Goal: Task Accomplishment & Management: Complete application form

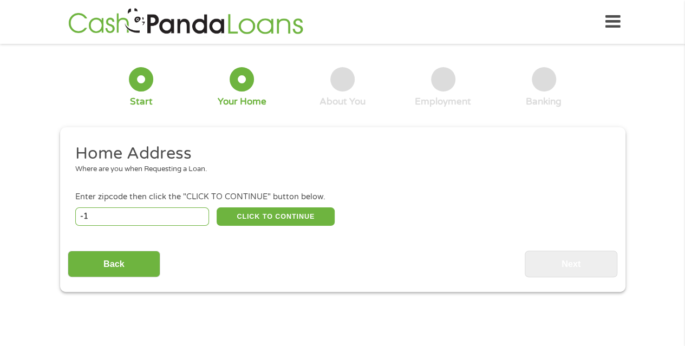
type input "-1"
click at [198, 218] on input "-1" at bounding box center [142, 216] width 134 height 18
type input "02885"
click at [280, 211] on button "CLICK TO CONTINUE" at bounding box center [275, 216] width 118 height 18
type input "02885"
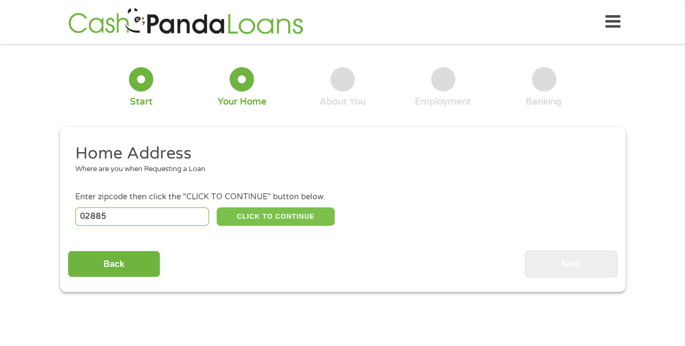
type input "[PERSON_NAME]"
select select "[US_STATE]"
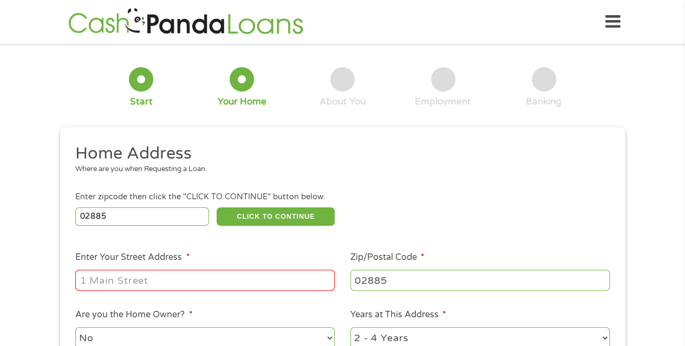
click at [245, 286] on input "Enter Your Street Address *" at bounding box center [204, 279] width 259 height 21
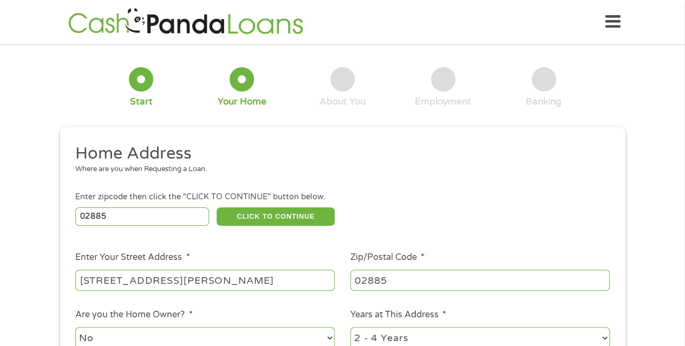
type input "[STREET_ADDRESS][PERSON_NAME]"
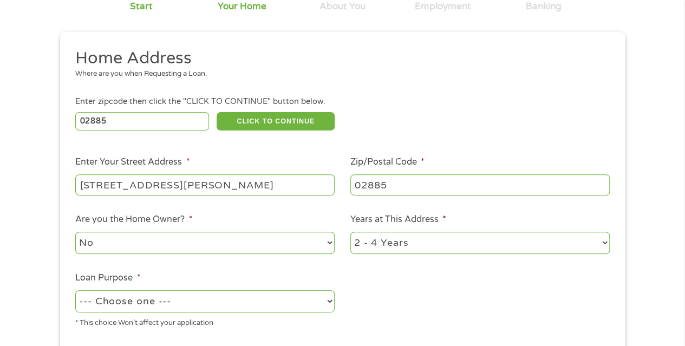
scroll to position [166, 0]
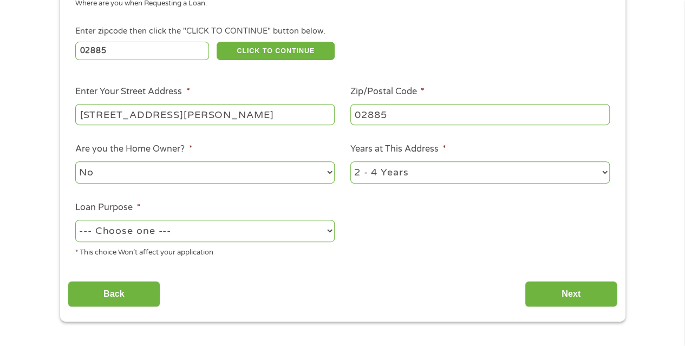
click at [182, 235] on select "--- Choose one --- Pay Bills Debt Consolidation Home Improvement Major Purchase…" at bounding box center [204, 231] width 259 height 22
select select "homeimprovement"
click at [75, 220] on select "--- Choose one --- Pay Bills Debt Consolidation Home Improvement Major Purchase…" at bounding box center [204, 231] width 259 height 22
click at [569, 292] on input "Next" at bounding box center [570, 294] width 93 height 27
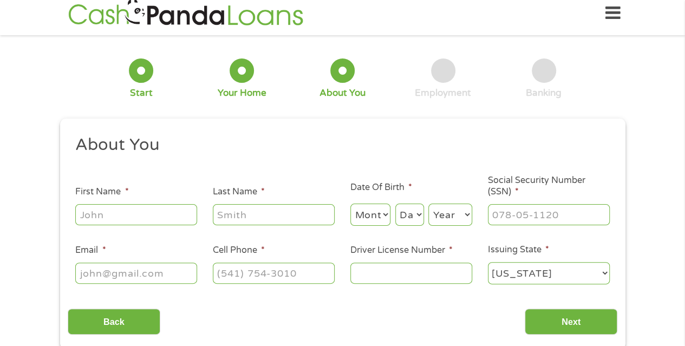
scroll to position [0, 0]
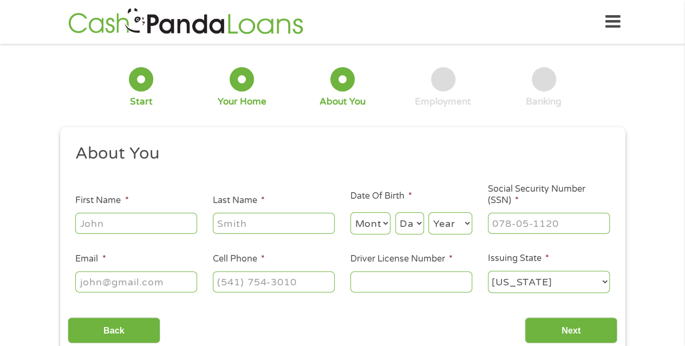
click at [197, 214] on li "First Name *" at bounding box center [136, 215] width 137 height 42
click at [184, 219] on input "First Name *" at bounding box center [136, 223] width 122 height 21
type input "[PERSON_NAME]"
type input "twist"
select select "3"
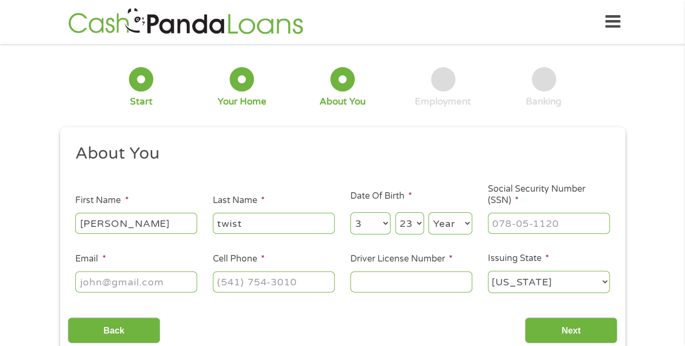
select select "22"
select select "1962"
type input "155-62-6162"
type input "[EMAIL_ADDRESS][DOMAIN_NAME]"
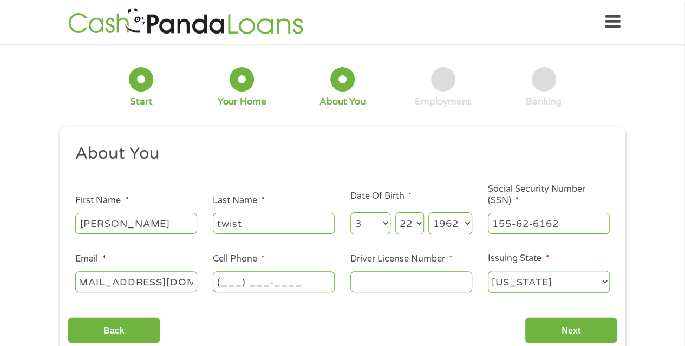
scroll to position [0, 0]
type input "[PHONE_NUMBER]"
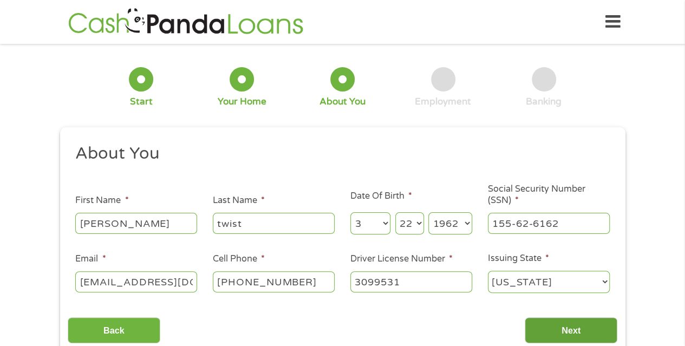
type input "3099531"
click at [581, 328] on input "Next" at bounding box center [570, 330] width 93 height 27
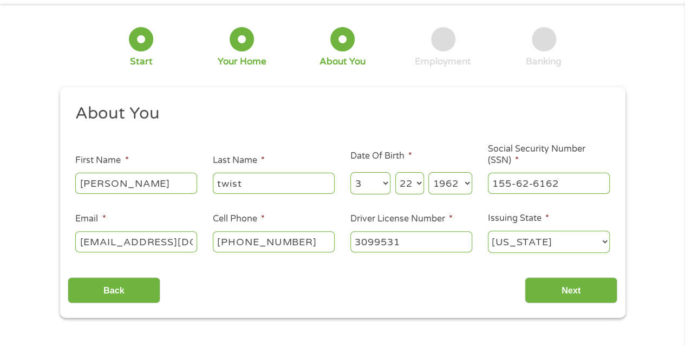
scroll to position [54, 0]
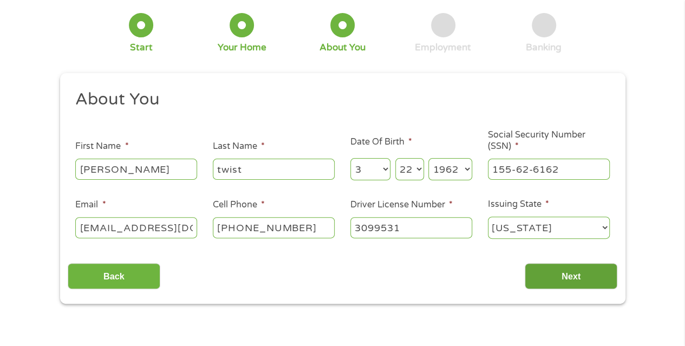
click at [564, 280] on input "Next" at bounding box center [570, 276] width 93 height 27
click at [567, 282] on input "Next" at bounding box center [570, 276] width 93 height 27
click at [563, 275] on input "Next" at bounding box center [570, 276] width 93 height 27
click at [524, 263] on input "Next" at bounding box center [570, 276] width 93 height 27
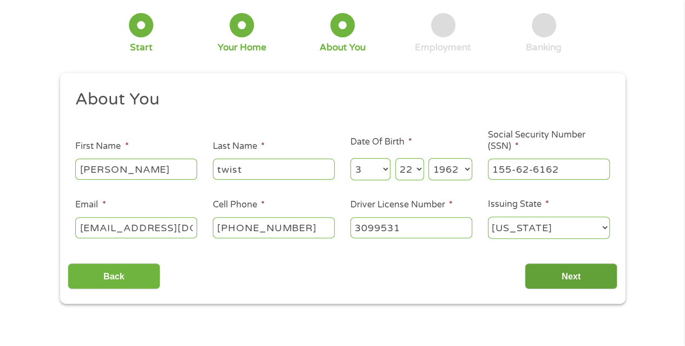
click at [567, 277] on input "Next" at bounding box center [570, 276] width 93 height 27
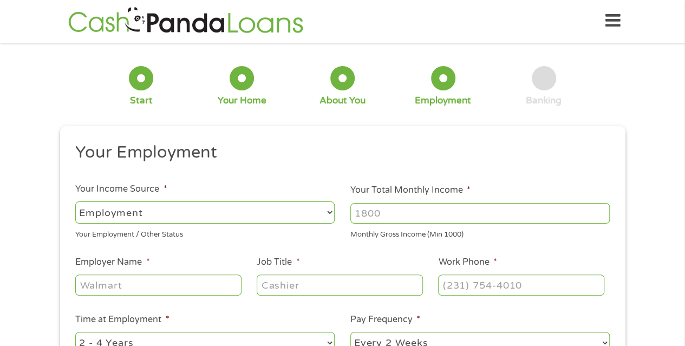
scroll to position [0, 0]
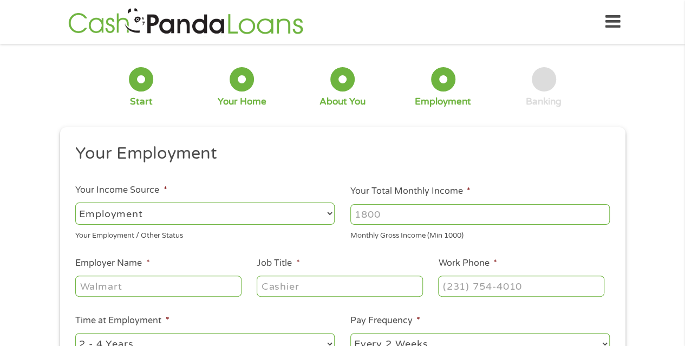
click at [389, 219] on input "Your Total Monthly Income *" at bounding box center [479, 214] width 259 height 21
type input "3500"
type input "American Mathematical Society"
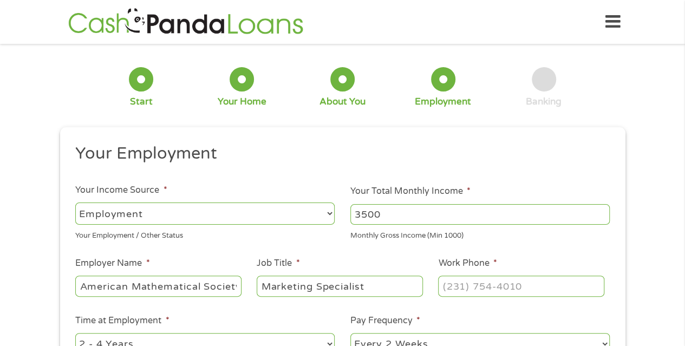
type input "Marketing Specialist"
type input "[PHONE_NUMBER]"
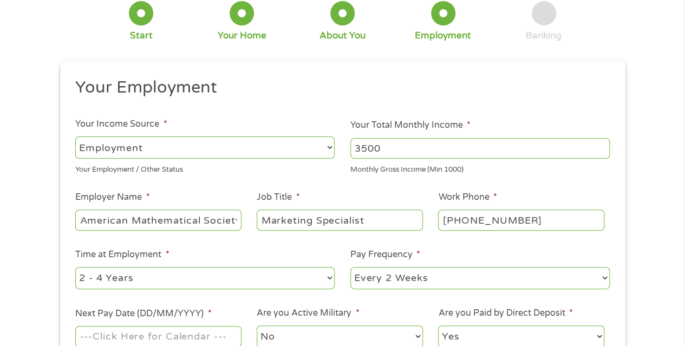
scroll to position [117, 0]
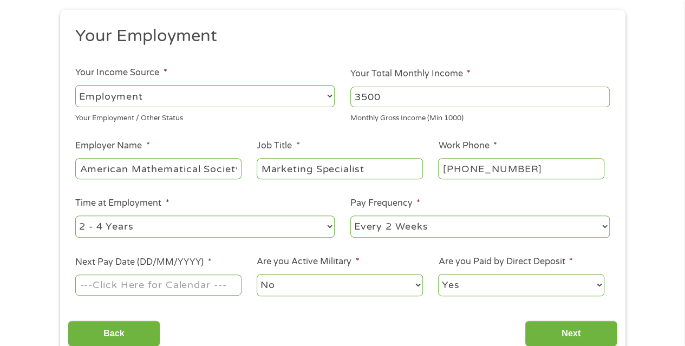
click at [326, 227] on select "--- Choose one --- 1 Year or less 1 - 2 Years 2 - 4 Years Over 4 Years" at bounding box center [204, 226] width 259 height 22
select select "60months"
click at [75, 215] on select "--- Choose one --- 1 Year or less 1 - 2 Years 2 - 4 Years Over 4 Years" at bounding box center [204, 226] width 259 height 22
click at [189, 289] on input "Next Pay Date (DD/MM/YYYY) *" at bounding box center [158, 284] width 166 height 21
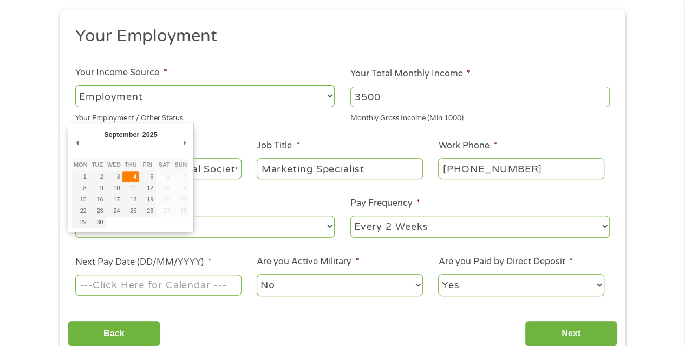
type input "[DATE]"
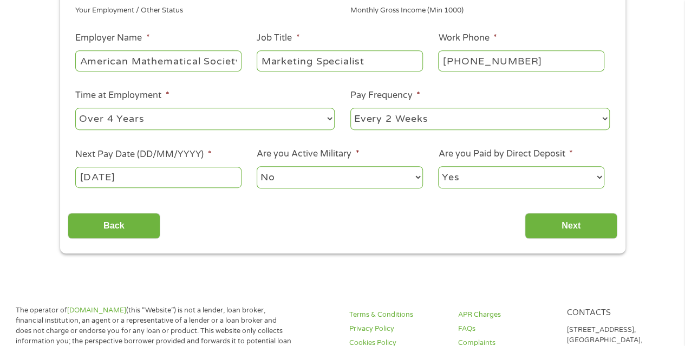
scroll to position [226, 0]
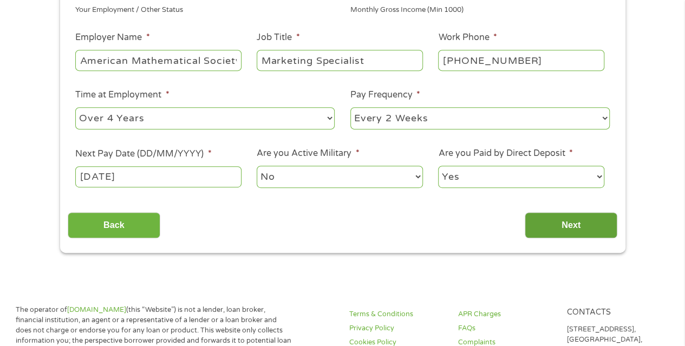
click at [574, 232] on input "Next" at bounding box center [570, 225] width 93 height 27
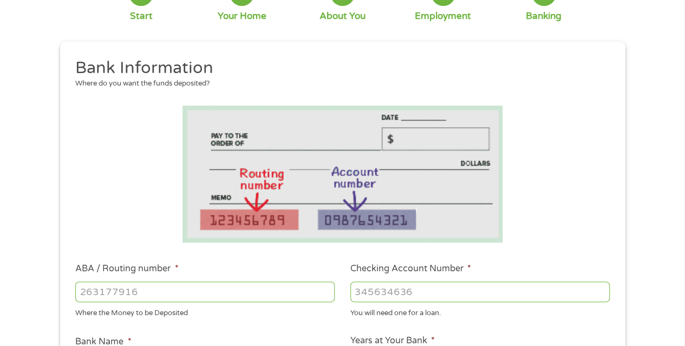
scroll to position [162, 0]
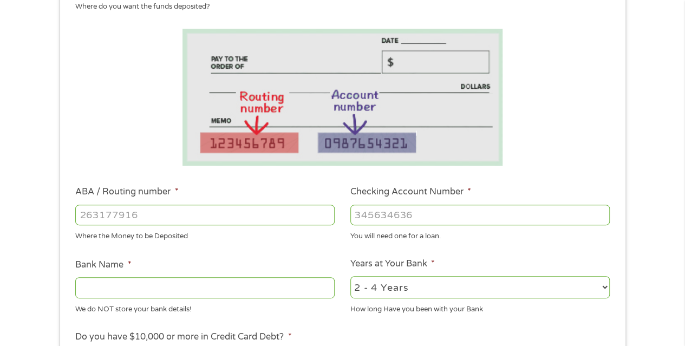
click at [266, 217] on input "ABA / Routing number *" at bounding box center [204, 215] width 259 height 21
type input "011500120"
type input "CITIZENS BANK NATIONAL ASSOCIATION"
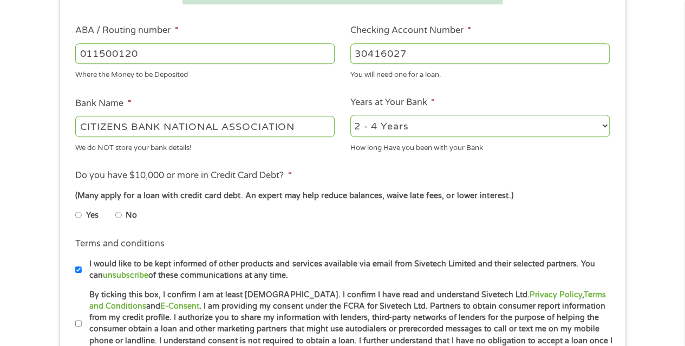
scroll to position [325, 0]
type input "30416027"
click at [120, 216] on input "No" at bounding box center [118, 213] width 6 height 17
radio input "true"
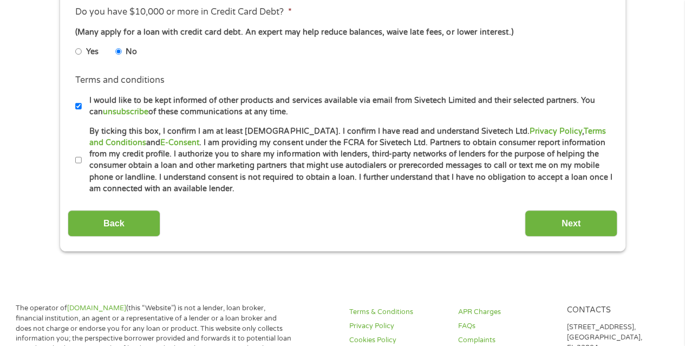
click at [79, 160] on input "By ticking this box, I confirm I am at least [DEMOGRAPHIC_DATA]. I confirm I ha…" at bounding box center [78, 160] width 6 height 17
checkbox input "true"
click at [570, 220] on input "Next" at bounding box center [570, 223] width 93 height 27
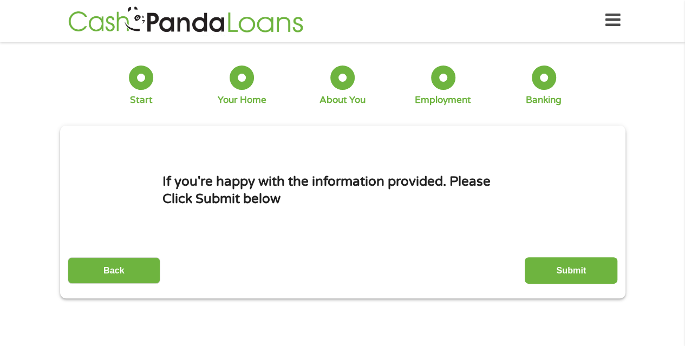
scroll to position [0, 0]
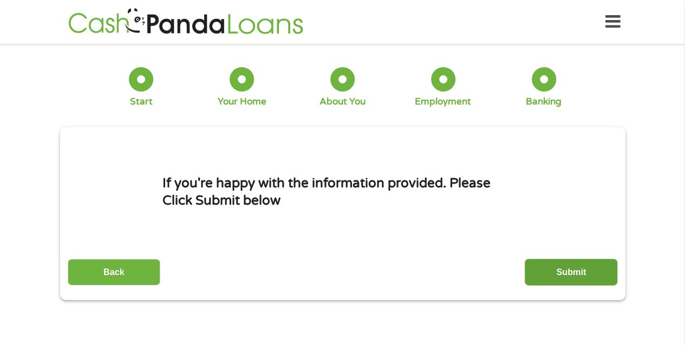
click at [550, 272] on input "Submit" at bounding box center [570, 272] width 93 height 27
